Goal: Information Seeking & Learning: Learn about a topic

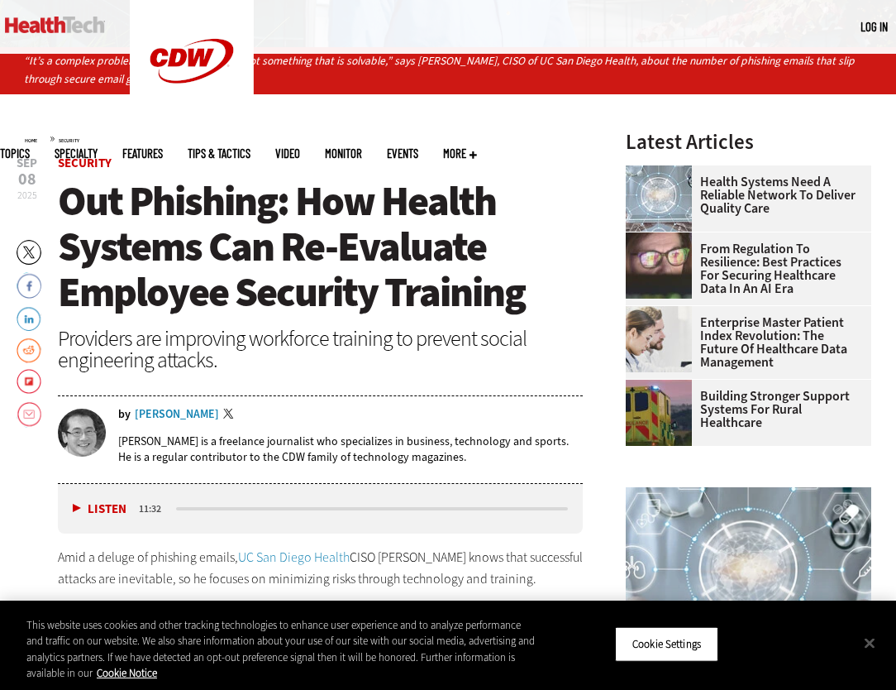
click at [181, 413] on div "[PERSON_NAME]" at bounding box center [177, 414] width 84 height 12
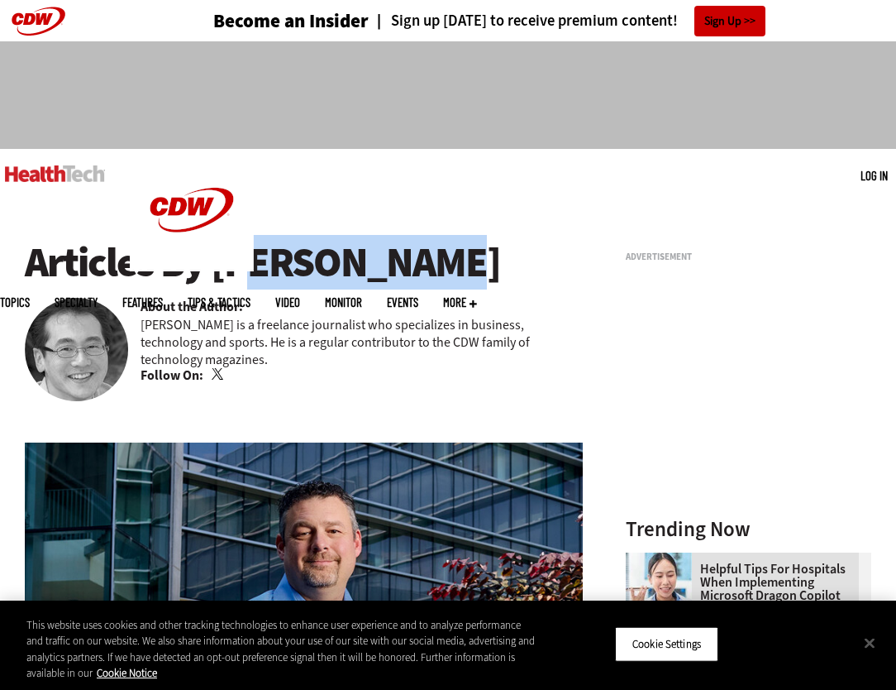
drag, startPoint x: 218, startPoint y: 271, endPoint x: 416, endPoint y: 260, distance: 197.9
click at [416, 260] on h1 "Articles By Wylie Wong" at bounding box center [304, 262] width 558 height 45
copy h1 "[PERSON_NAME]"
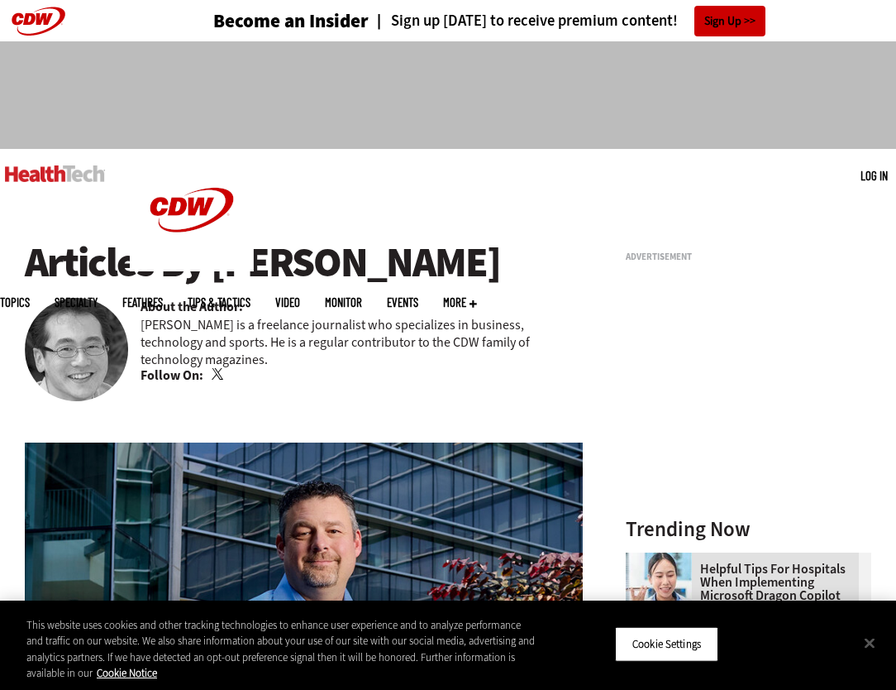
click at [441, 388] on div "Security Out Phishing: How Health Systems Can Re-Evaluate Employee Security Tra…" at bounding box center [304, 624] width 558 height 475
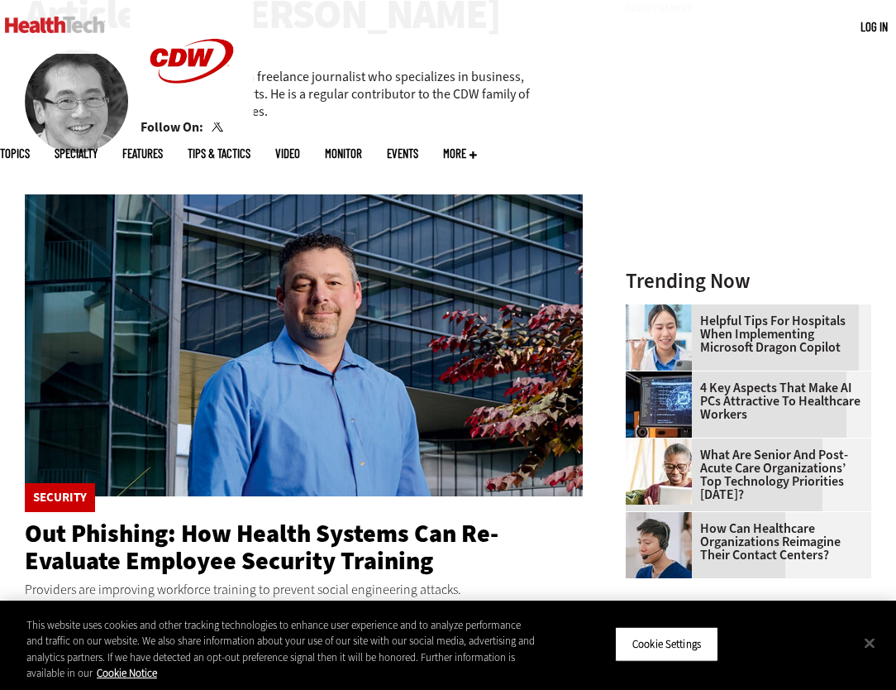
scroll to position [496, 0]
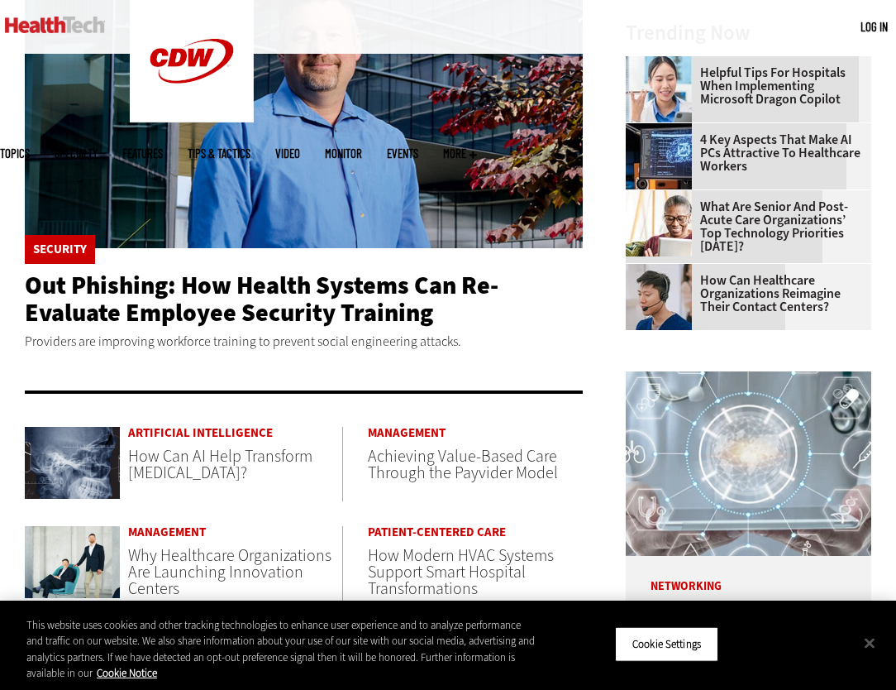
click at [227, 463] on span "How Can AI Help Transform [MEDICAL_DATA]?" at bounding box center [220, 464] width 184 height 39
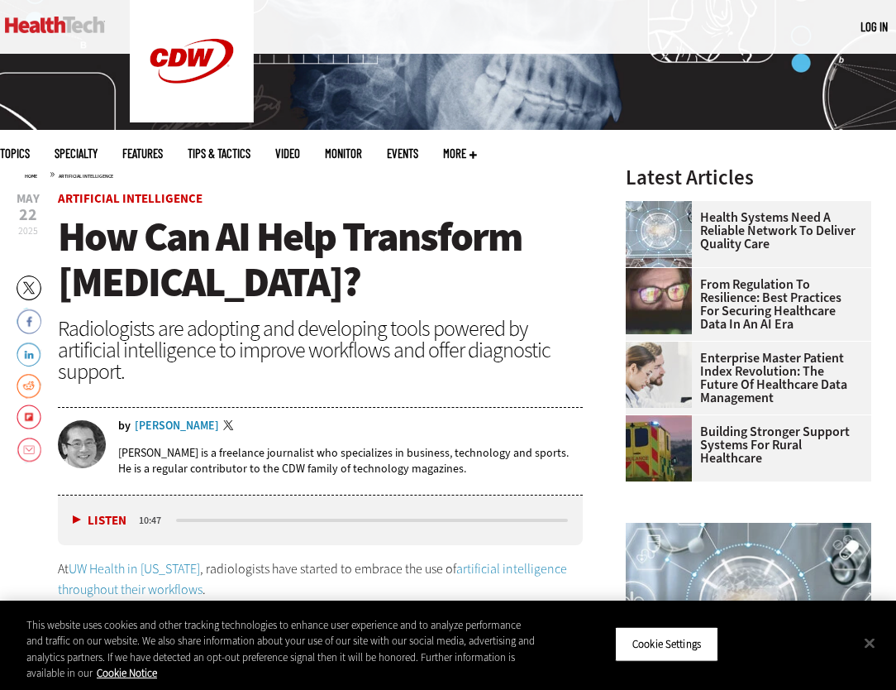
scroll to position [331, 0]
